Goal: Information Seeking & Learning: Compare options

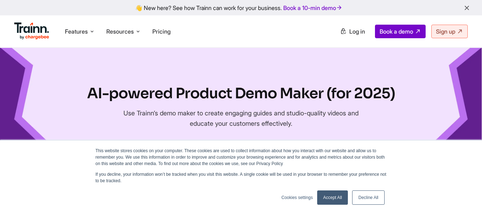
click at [341, 197] on link "Accept All" at bounding box center [332, 197] width 31 height 14
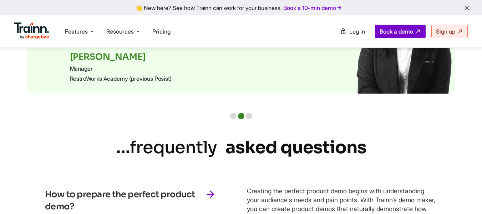
scroll to position [1555, 0]
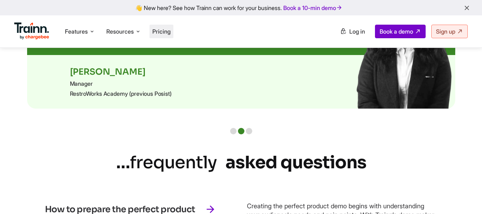
click at [167, 30] on span "Pricing" at bounding box center [161, 31] width 18 height 7
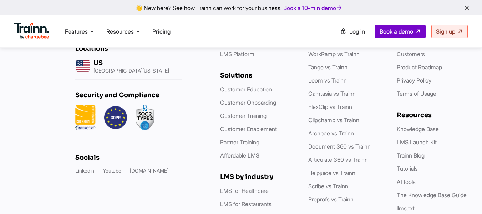
scroll to position [2225, 0]
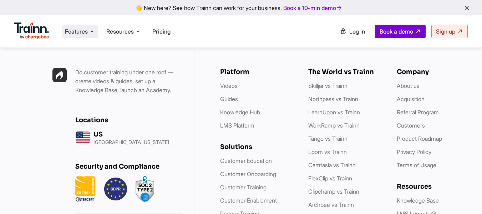
click at [87, 35] on span "Features" at bounding box center [76, 31] width 23 height 8
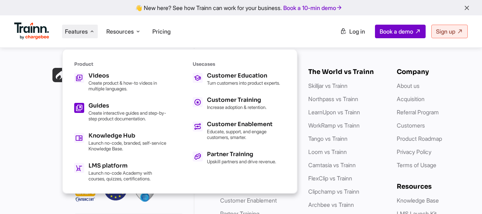
click at [126, 111] on p "Create interactive guides and step-by-step product documentation." at bounding box center [127, 115] width 78 height 11
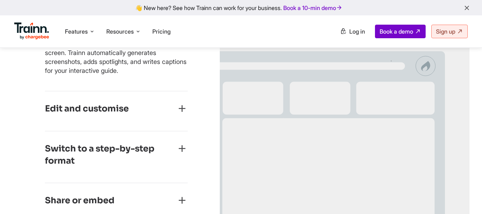
scroll to position [357, 0]
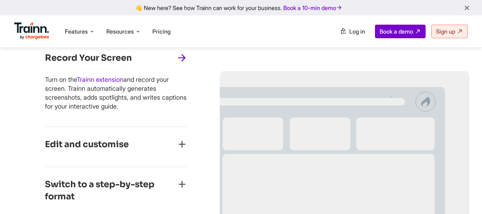
click at [176, 139] on icon "button" at bounding box center [181, 143] width 11 height 11
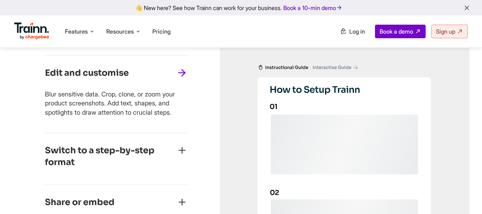
scroll to position [380, 0]
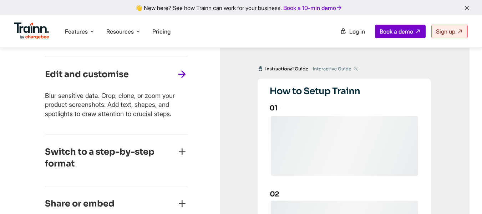
click at [186, 151] on icon "button" at bounding box center [181, 151] width 11 height 11
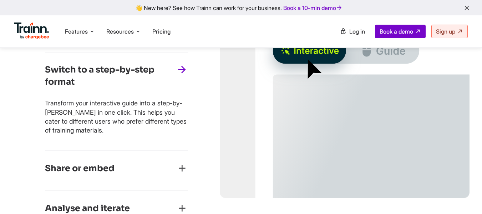
scroll to position [425, 0]
click at [186, 162] on icon "button" at bounding box center [181, 167] width 11 height 11
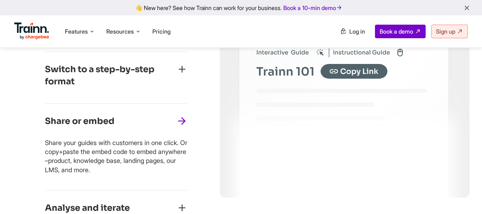
scroll to position [461, 0]
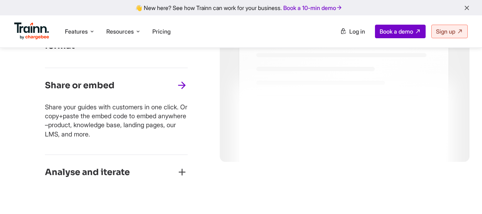
click at [182, 172] on icon "button" at bounding box center [181, 171] width 11 height 11
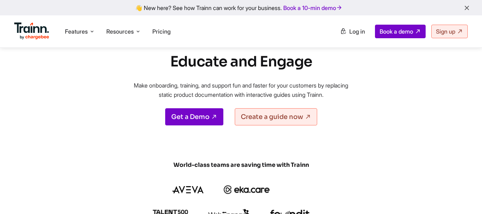
scroll to position [0, 0]
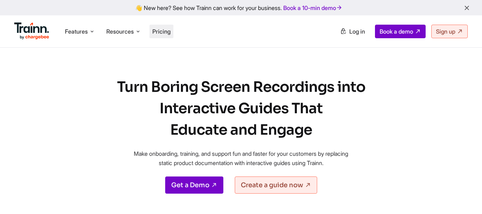
click at [168, 32] on span "Pricing" at bounding box center [161, 31] width 18 height 7
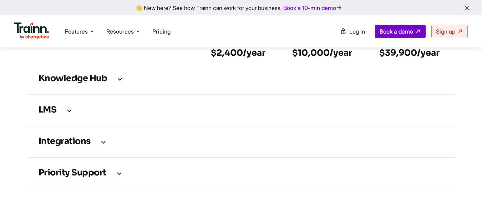
scroll to position [1035, 0]
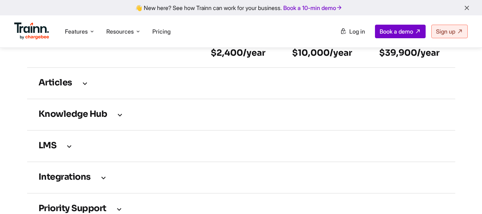
click at [85, 97] on td "Articles" at bounding box center [241, 82] width 428 height 31
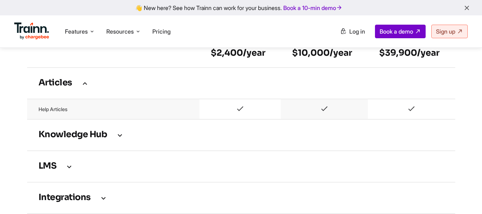
click at [119, 138] on icon at bounding box center [120, 135] width 9 height 8
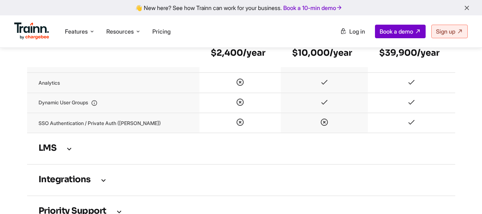
scroll to position [1249, 0]
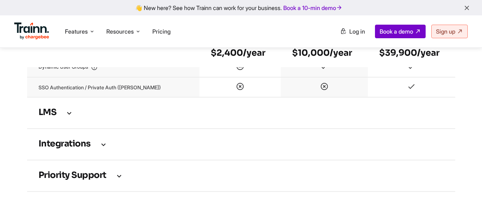
click at [70, 117] on icon at bounding box center [69, 113] width 9 height 8
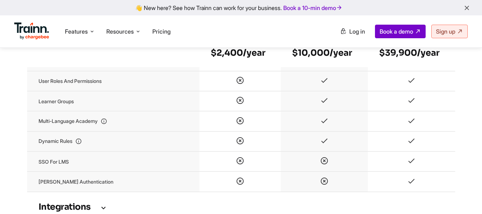
scroll to position [1570, 0]
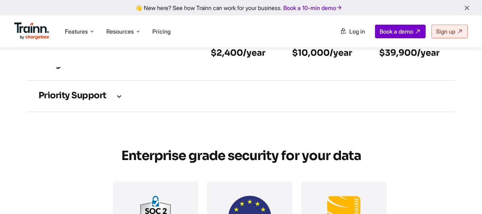
click at [98, 76] on td "Integrations" at bounding box center [241, 64] width 428 height 31
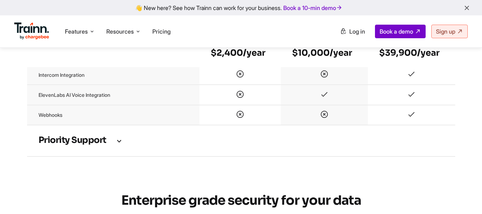
scroll to position [1641, 0]
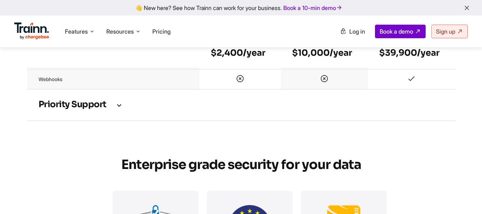
click at [118, 109] on icon at bounding box center [119, 105] width 9 height 8
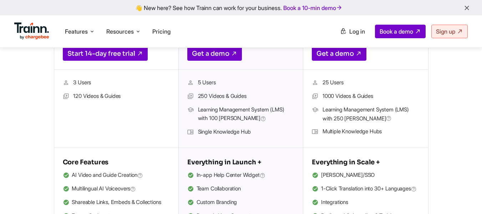
scroll to position [357, 0]
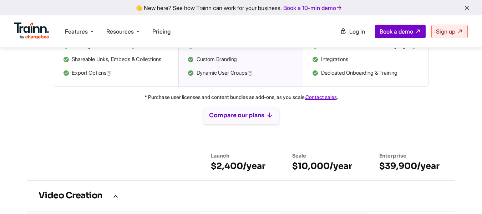
click at [259, 124] on button "Compare our plans" at bounding box center [241, 115] width 76 height 17
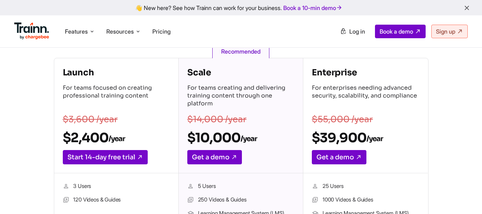
scroll to position [0, 0]
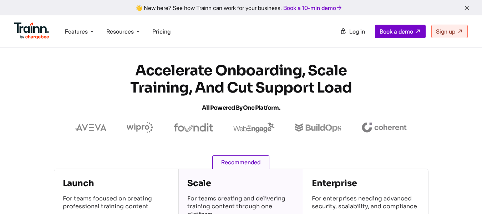
drag, startPoint x: 76, startPoint y: 100, endPoint x: 84, endPoint y: 104, distance: 9.1
click at [76, 100] on section "Accelerate Onboarding, Scale Training, and Cut Support Load All Powered by One …" at bounding box center [241, 97] width 482 height 71
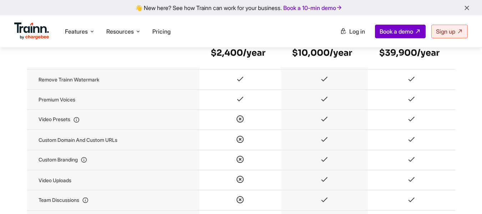
scroll to position [1035, 0]
